Goal: Transaction & Acquisition: Purchase product/service

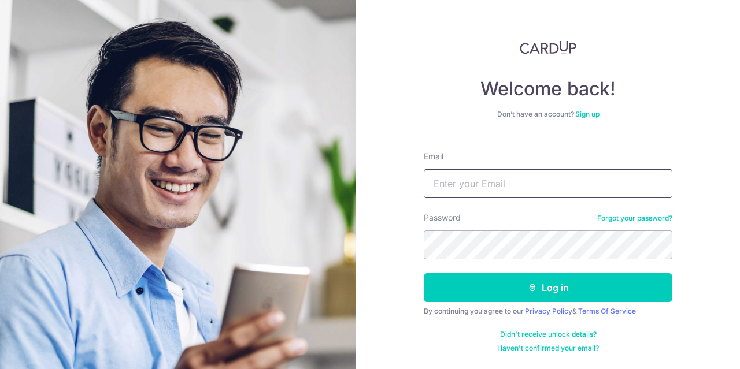
click at [532, 182] on input "Email" at bounding box center [548, 183] width 248 height 29
type input "giovannatayse@gmail.com"
click at [424, 273] on button "Log in" at bounding box center [548, 287] width 248 height 29
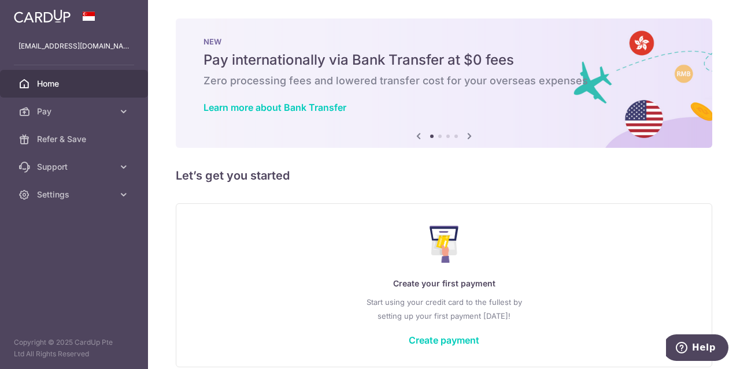
scroll to position [52, 0]
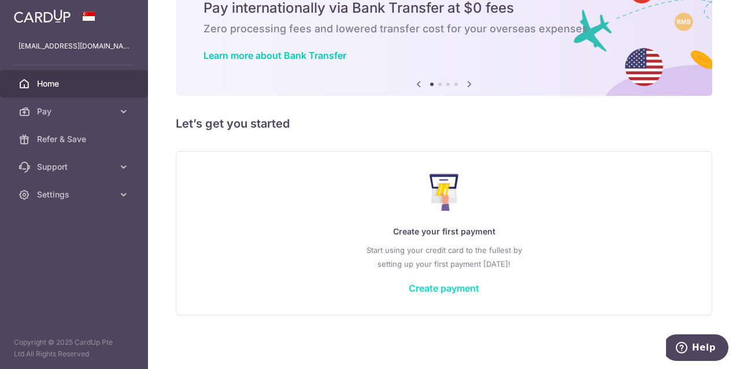
click at [424, 288] on link "Create payment" at bounding box center [444, 289] width 70 height 12
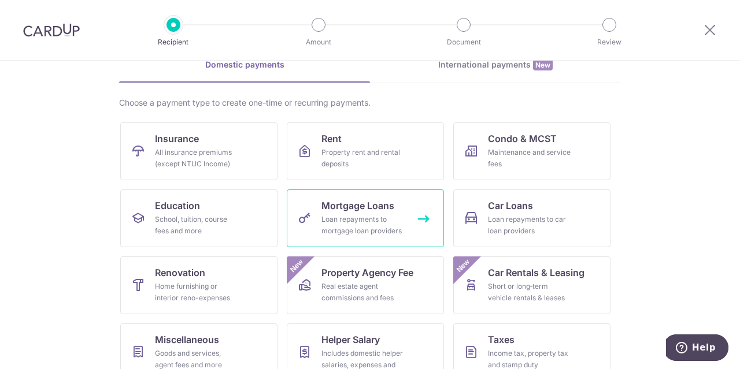
scroll to position [61, 0]
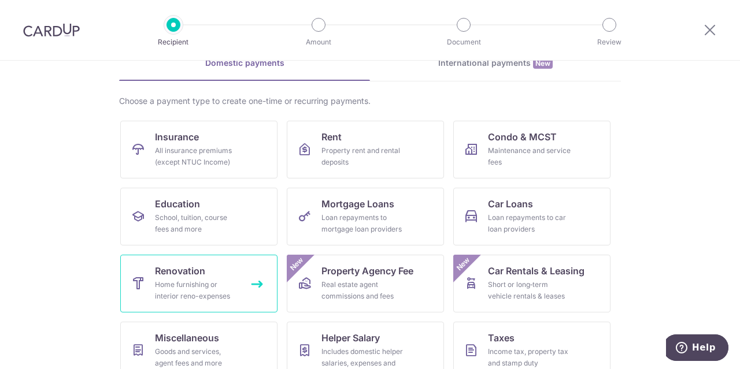
click at [194, 272] on span "Renovation" at bounding box center [180, 271] width 50 height 14
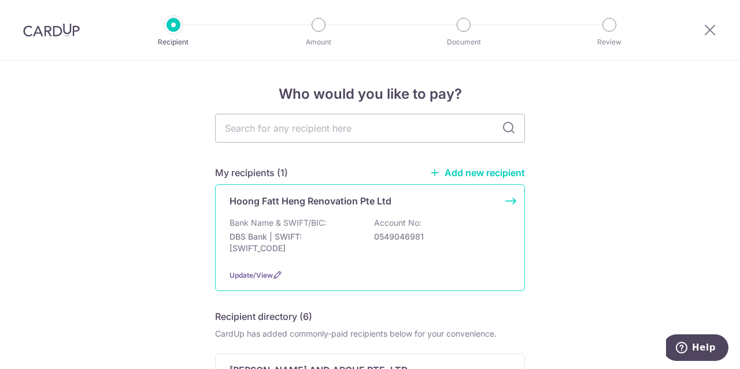
click at [324, 209] on div "Hoong Fatt Heng Renovation Pte Ltd Bank Name & SWIFT/BIC: DBS Bank | SWIFT: DBS…" at bounding box center [370, 237] width 310 height 107
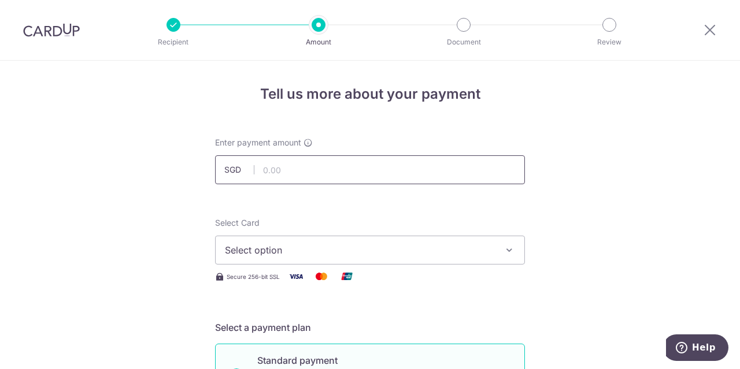
click at [292, 179] on input "text" at bounding box center [370, 169] width 310 height 29
type input "9,000.00"
click at [320, 253] on span "Select option" at bounding box center [359, 250] width 269 height 14
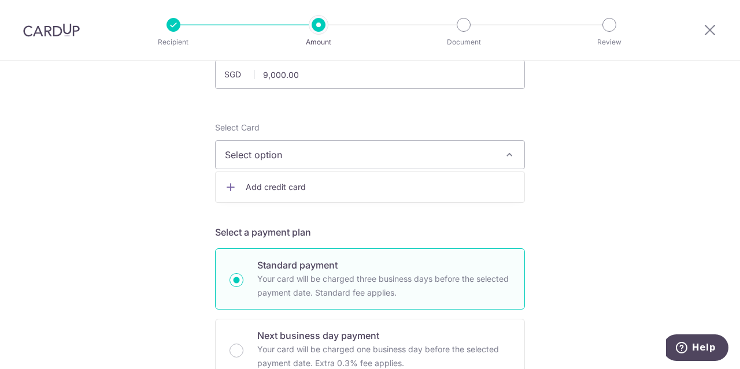
scroll to position [96, 0]
click at [287, 184] on span "Add credit card" at bounding box center [380, 186] width 269 height 12
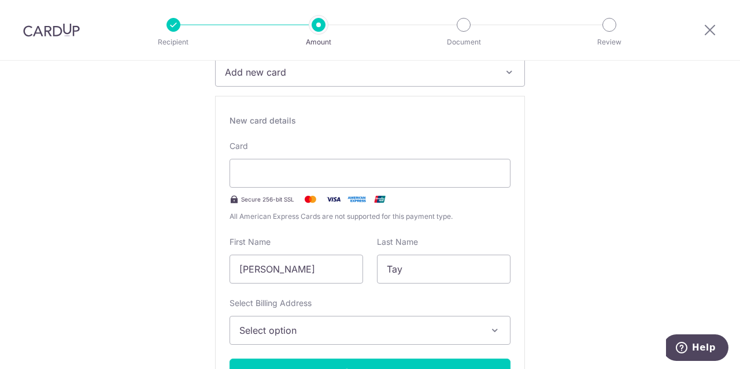
scroll to position [179, 0]
click at [336, 261] on input "[PERSON_NAME]" at bounding box center [295, 268] width 133 height 29
click at [394, 270] on input "Tay" at bounding box center [443, 268] width 133 height 29
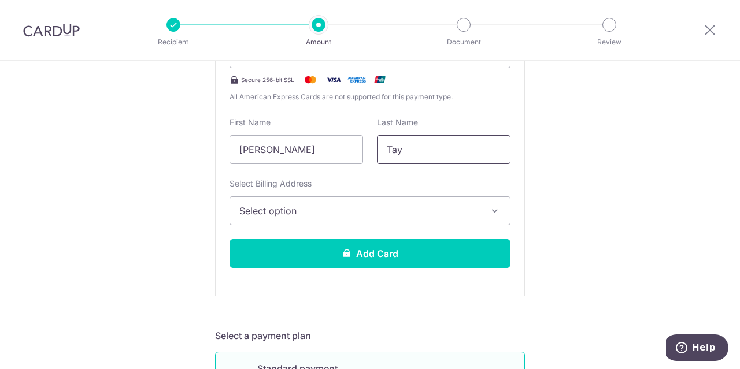
scroll to position [298, 0]
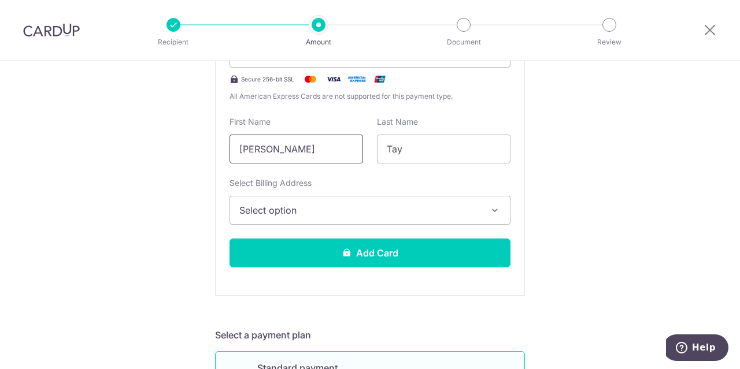
click at [318, 148] on input "Giovanna" at bounding box center [295, 149] width 133 height 29
click at [440, 152] on input "Tay" at bounding box center [443, 149] width 133 height 29
click at [292, 151] on input "Giovanna" at bounding box center [295, 149] width 133 height 29
type input "Giovanna"
click at [425, 139] on input "Tay" at bounding box center [443, 149] width 133 height 29
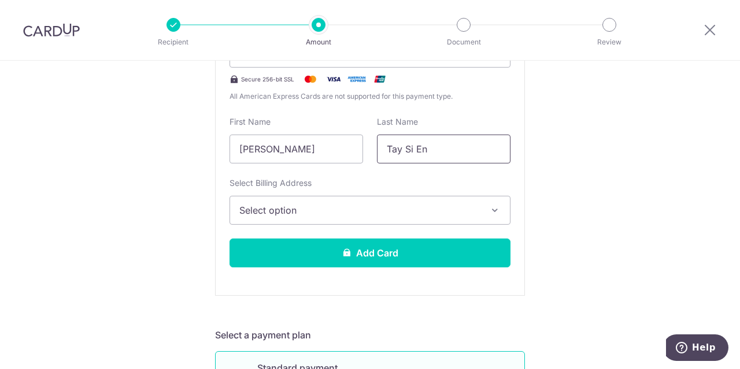
type input "Tay Si En"
click at [395, 203] on span "Select option" at bounding box center [359, 210] width 240 height 14
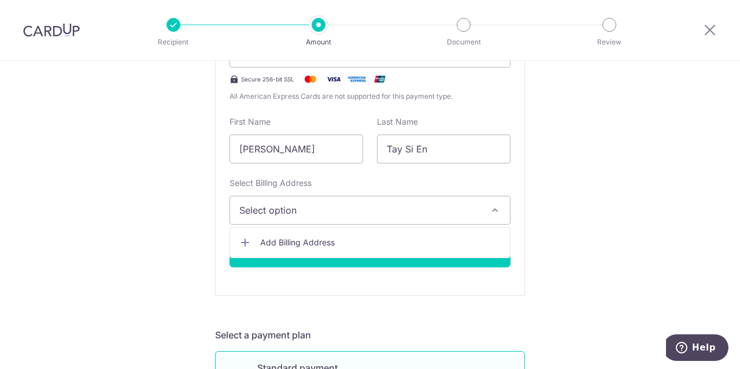
click at [368, 238] on span "Add Billing Address" at bounding box center [380, 243] width 240 height 12
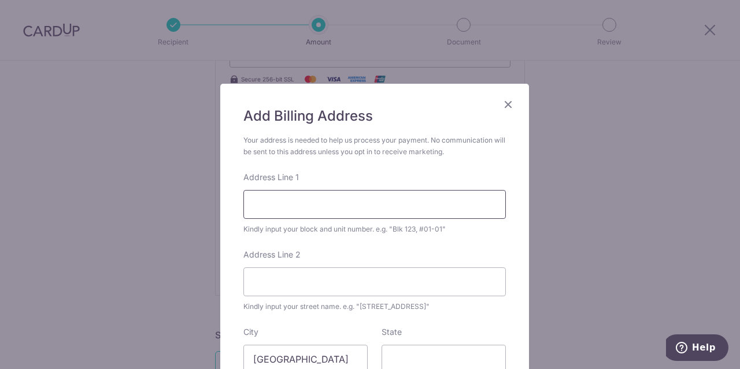
click at [366, 210] on input "Address Line 1" at bounding box center [374, 204] width 262 height 29
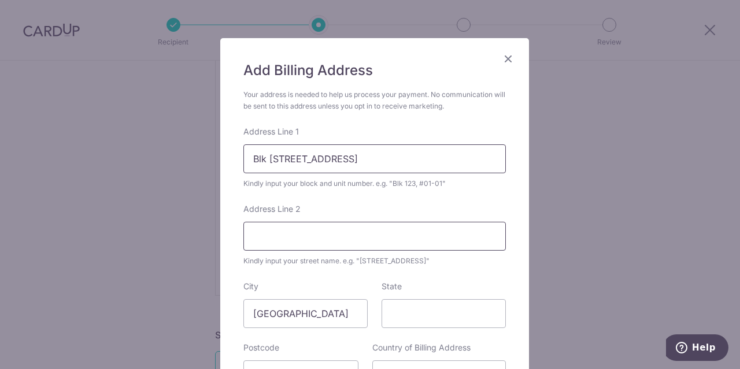
scroll to position [61, 0]
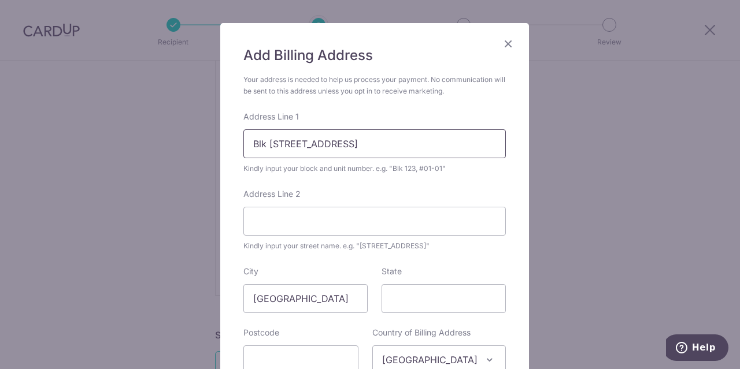
click at [377, 145] on input "Blk 735 Woodlands Circle" at bounding box center [374, 143] width 262 height 29
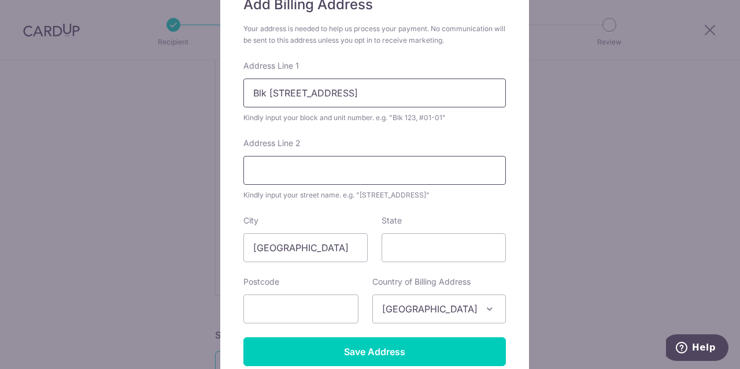
scroll to position [113, 0]
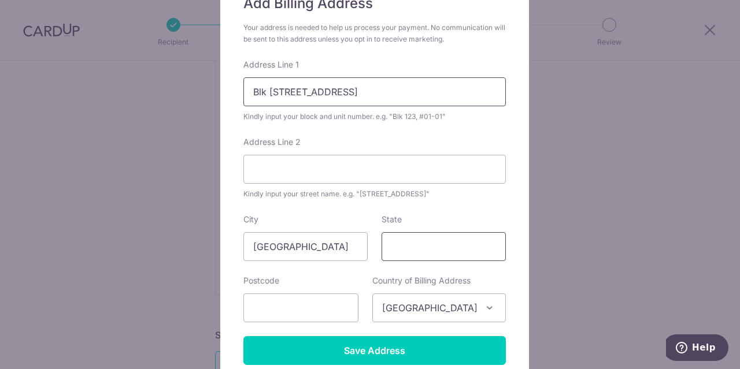
type input "Blk 735 Woodlands Circle #11-493"
click at [400, 239] on input "State" at bounding box center [443, 246] width 124 height 29
click at [303, 314] on input "text" at bounding box center [300, 308] width 115 height 29
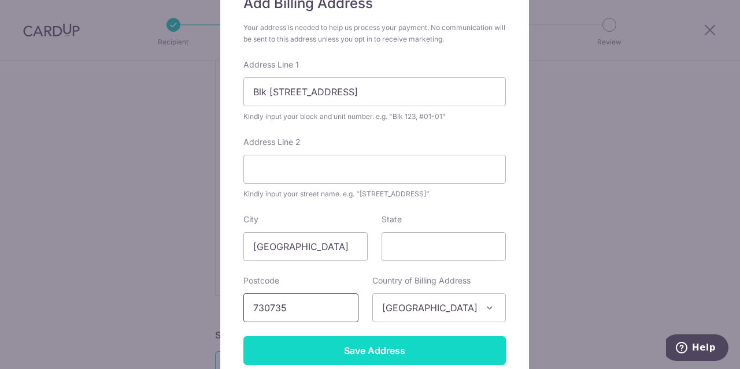
type input "730735"
click at [381, 354] on input "Save Address" at bounding box center [374, 350] width 262 height 29
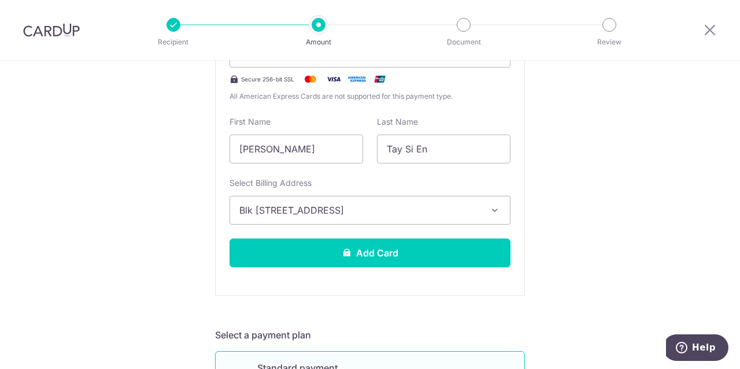
scroll to position [341, 0]
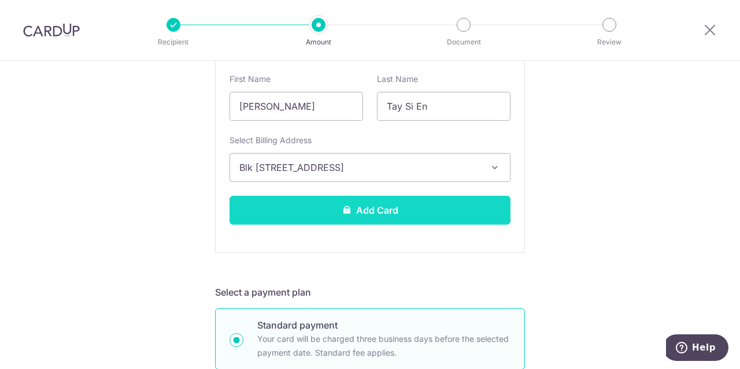
click at [420, 209] on button "Add Card" at bounding box center [369, 210] width 281 height 29
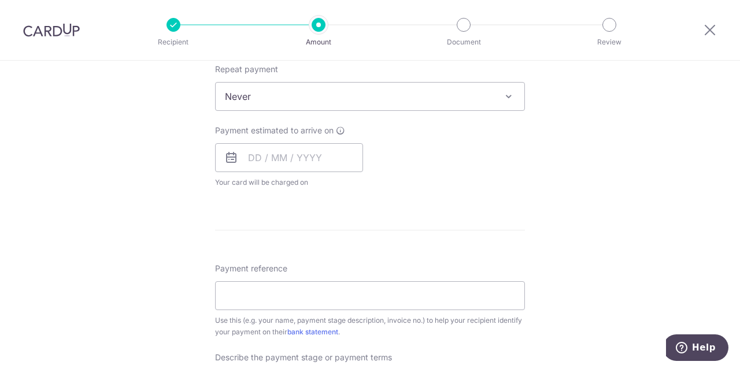
scroll to position [468, 0]
click at [299, 161] on input "text" at bounding box center [289, 157] width 148 height 29
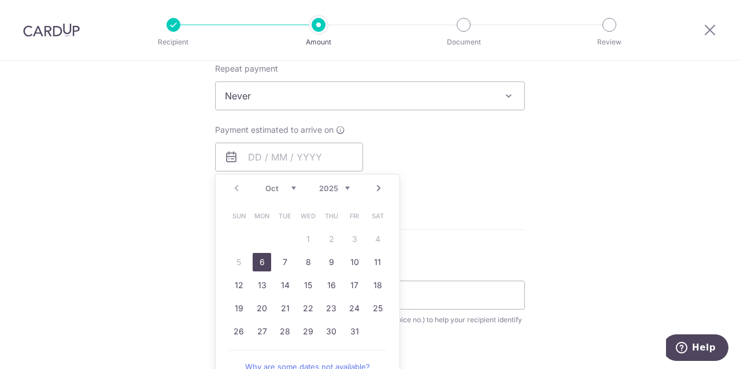
click at [258, 255] on link "6" at bounding box center [262, 262] width 18 height 18
type input "06/10/2025"
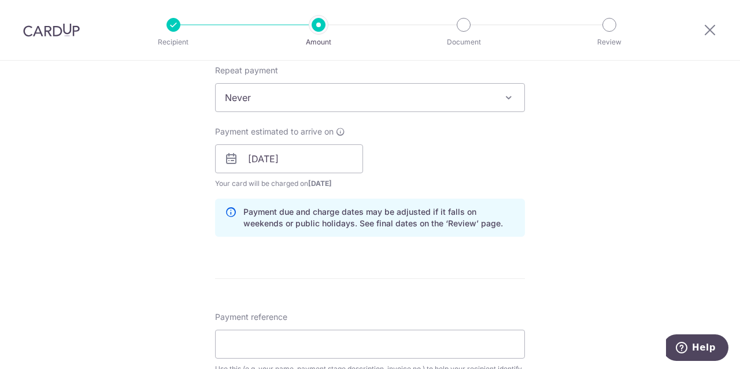
scroll to position [463, 0]
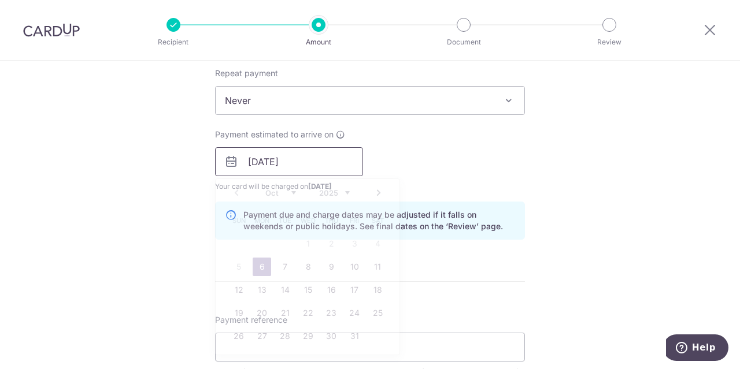
click at [301, 155] on input "06/10/2025" at bounding box center [289, 161] width 148 height 29
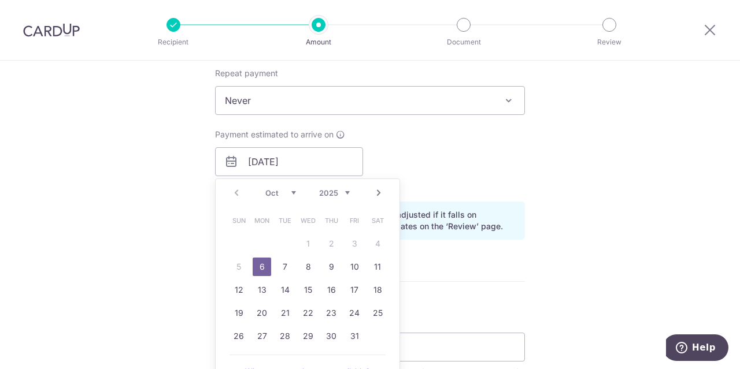
click at [305, 236] on table "Sun Mon Tue Wed Thu Fri Sat 1 2 3 4 5 6 7 8 9 10 11 12 13 14 15 16 17 18 19 20 …" at bounding box center [308, 278] width 162 height 139
click at [260, 259] on link "6" at bounding box center [262, 267] width 18 height 18
click at [408, 126] on div "How often is this payment made? Repeat payment Never Every week Every month Eve…" at bounding box center [370, 146] width 310 height 205
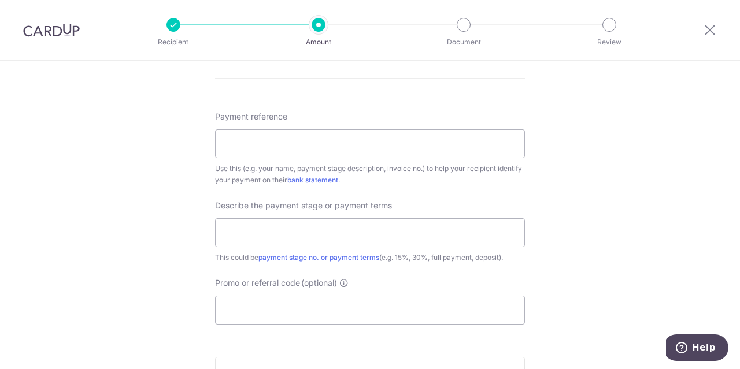
scroll to position [668, 0]
click at [424, 135] on input "Payment reference" at bounding box center [370, 142] width 310 height 29
click at [424, 135] on input "Gio" at bounding box center [370, 142] width 310 height 29
type input "G"
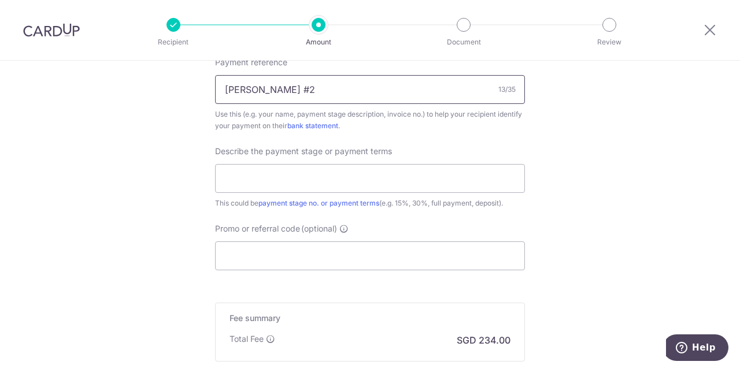
scroll to position [723, 0]
type input "WenDe Reno #2"
click at [376, 258] on input "Promo or referral code (optional)" at bounding box center [370, 253] width 310 height 29
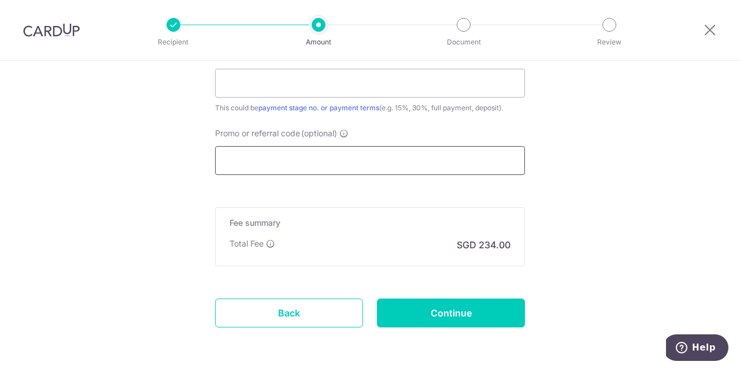
scroll to position [815, 0]
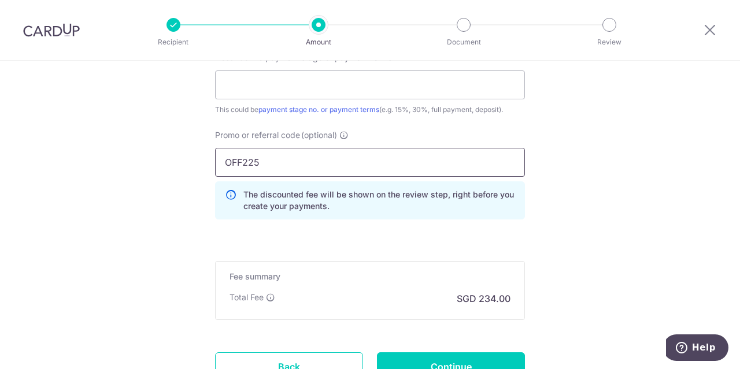
type input "OFF225"
click at [476, 226] on div "Promo or referral code (optional) OFF225 The discounted fee will be shown on th…" at bounding box center [370, 178] width 324 height 99
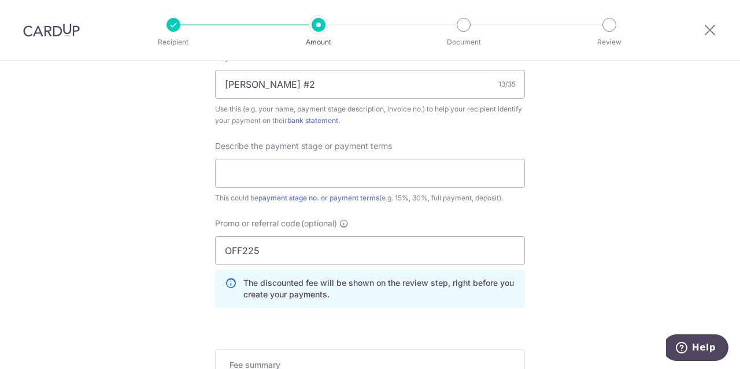
scroll to position [727, 0]
click at [414, 160] on input "text" at bounding box center [370, 172] width 310 height 29
type input "30%"
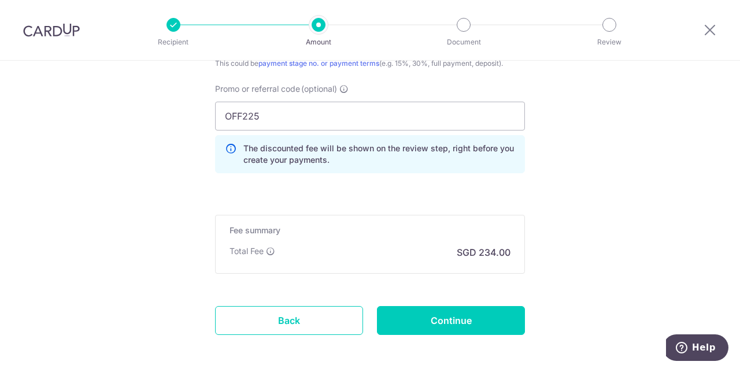
scroll to position [910, 0]
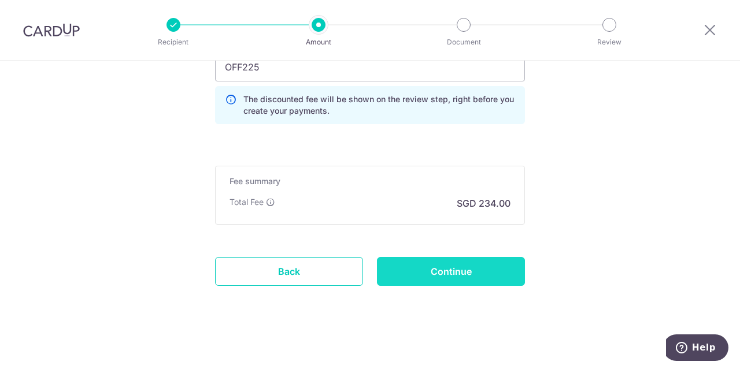
click at [456, 274] on input "Continue" at bounding box center [451, 271] width 148 height 29
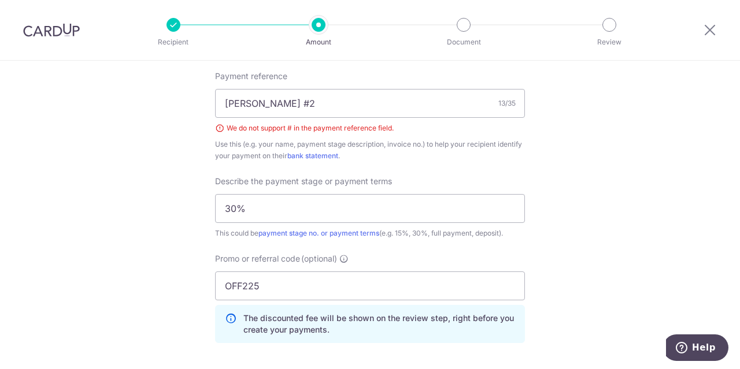
scroll to position [707, 0]
click at [291, 104] on input "WenDe Reno #2" at bounding box center [370, 104] width 310 height 29
click at [324, 103] on input "WenDe Reno 2" at bounding box center [370, 104] width 310 height 29
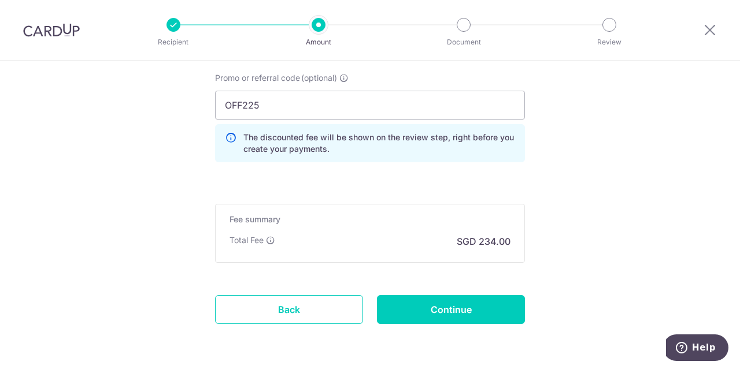
scroll to position [926, 0]
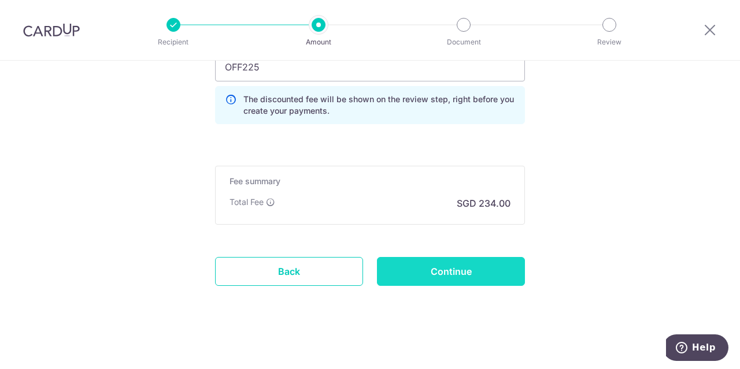
type input "WenDe Reno 2nd"
click at [456, 270] on input "Continue" at bounding box center [451, 271] width 148 height 29
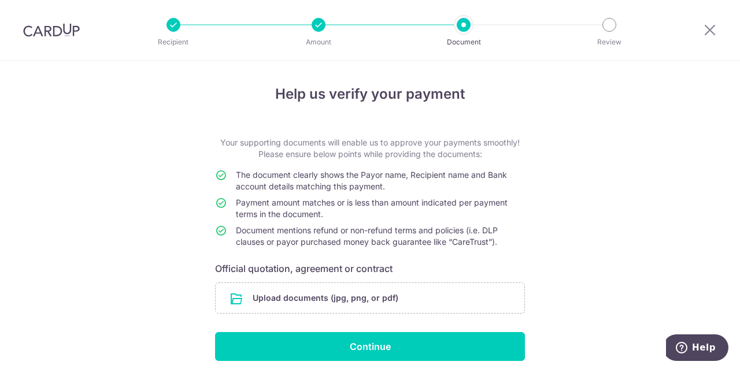
scroll to position [45, 0]
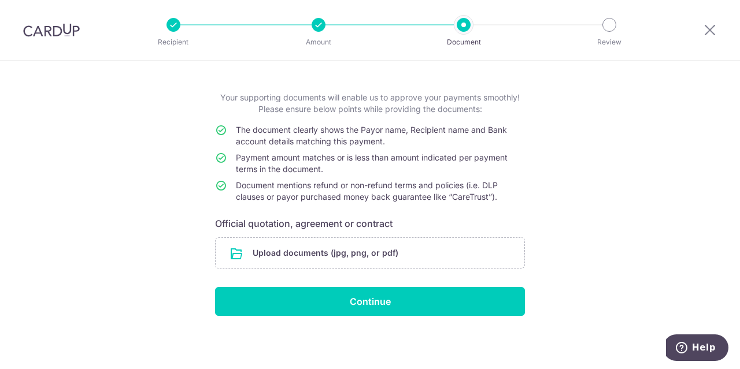
click at [34, 207] on div "Help us verify your payment Your supporting documents will enable us to approve…" at bounding box center [370, 193] width 740 height 355
click at [352, 254] on input "file" at bounding box center [370, 253] width 309 height 30
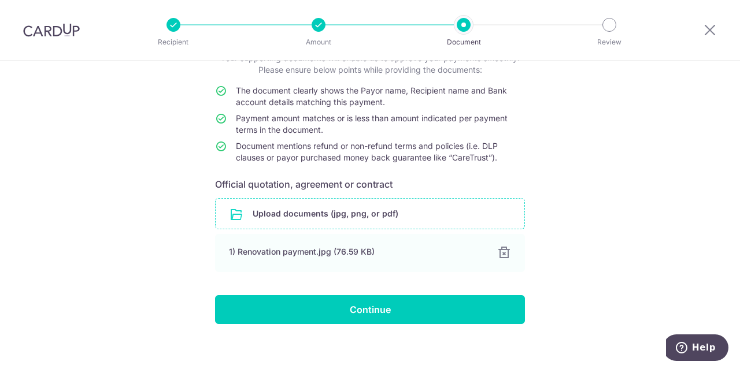
scroll to position [92, 0]
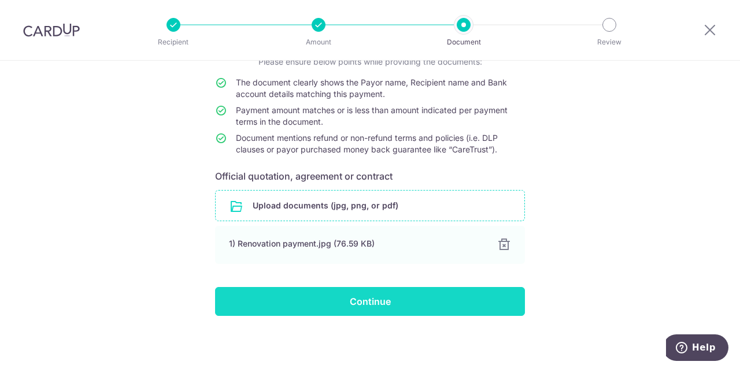
click at [400, 292] on input "Continue" at bounding box center [370, 301] width 310 height 29
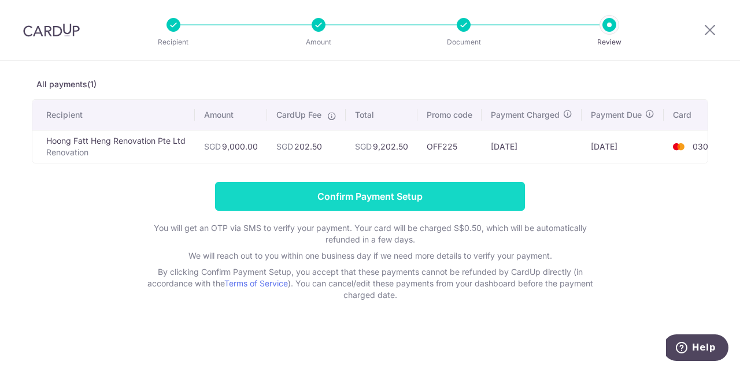
click at [351, 189] on input "Confirm Payment Setup" at bounding box center [370, 196] width 310 height 29
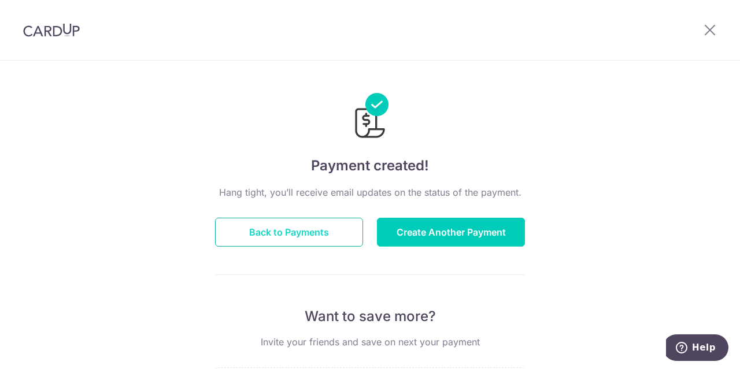
click at [337, 236] on button "Back to Payments" at bounding box center [289, 232] width 148 height 29
